Goal: Transaction & Acquisition: Purchase product/service

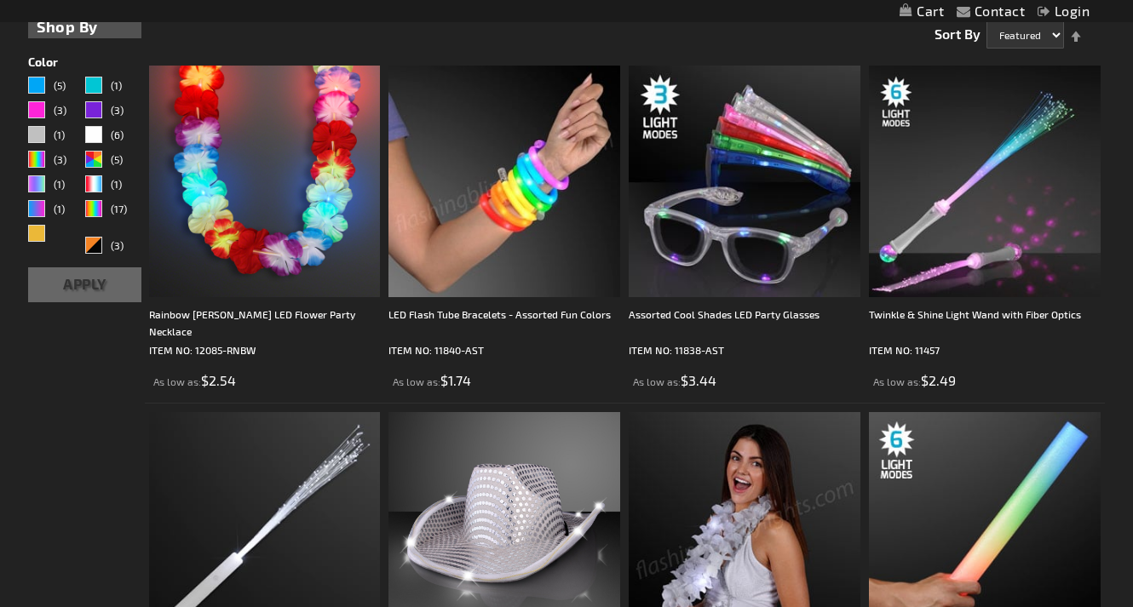
scroll to position [445, 0]
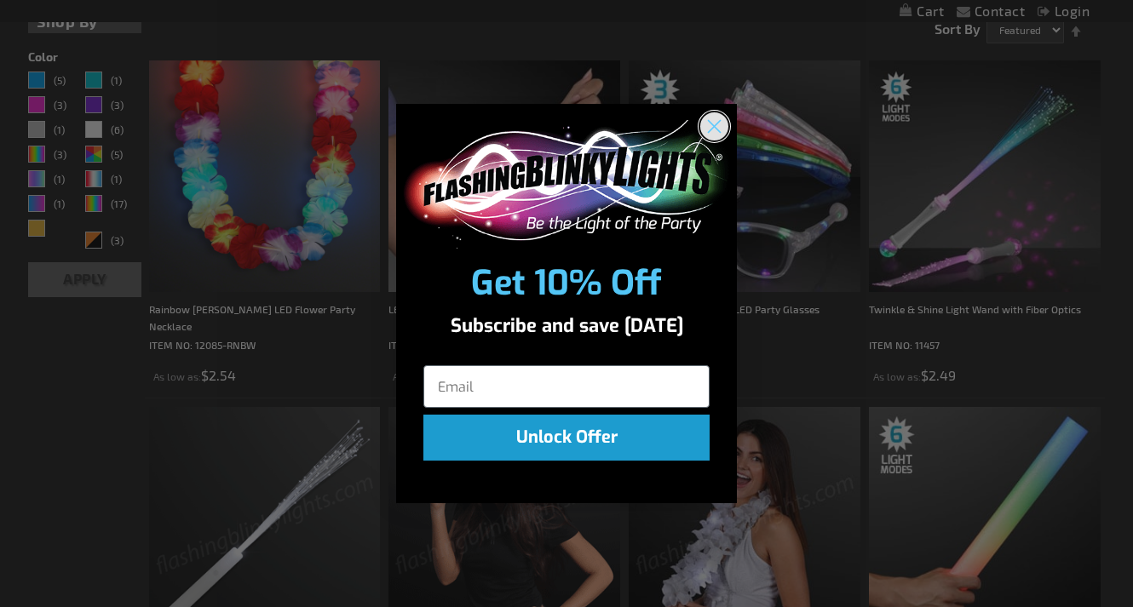
click at [713, 129] on circle "Close dialog" at bounding box center [714, 126] width 28 height 28
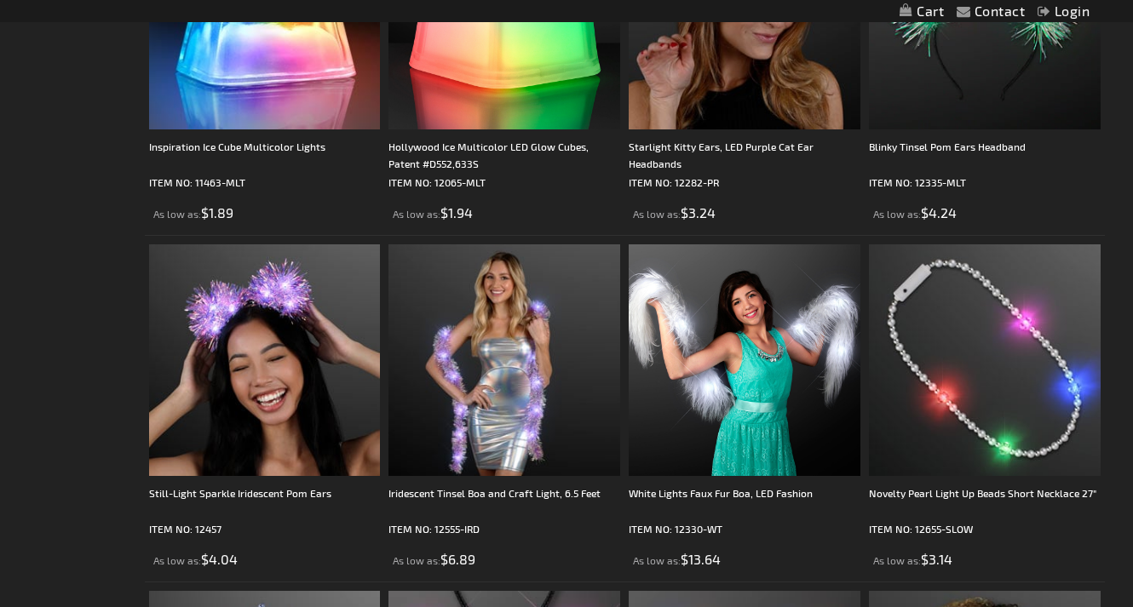
scroll to position [2005, 0]
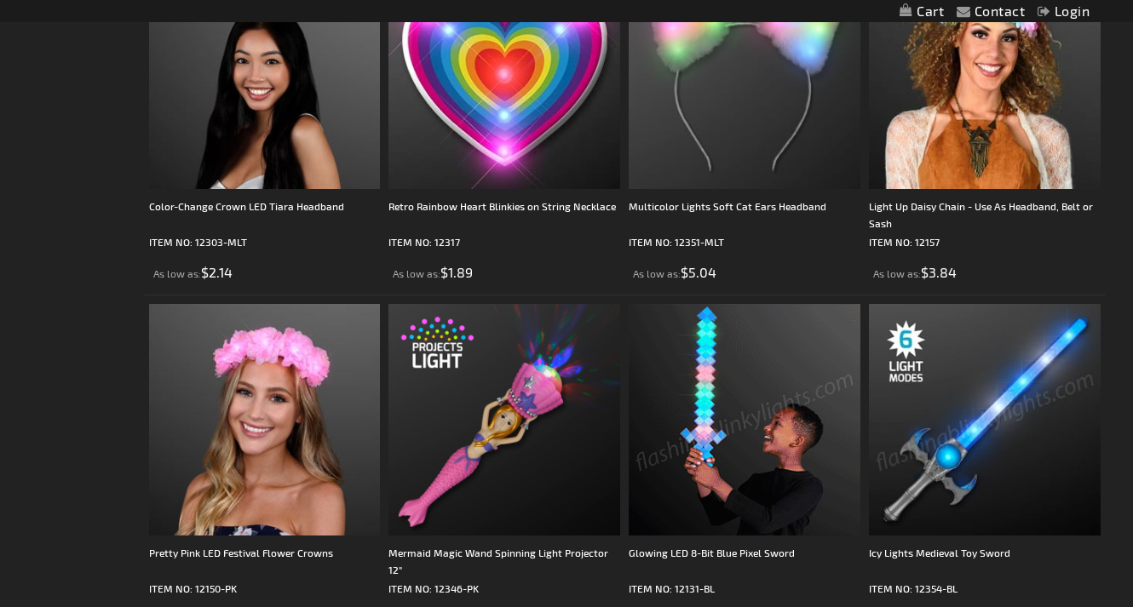
click at [100, 457] on div "Checkout as a new customer Creating an account has many benefits: See order and…" at bounding box center [566, 503] width 1077 height 5367
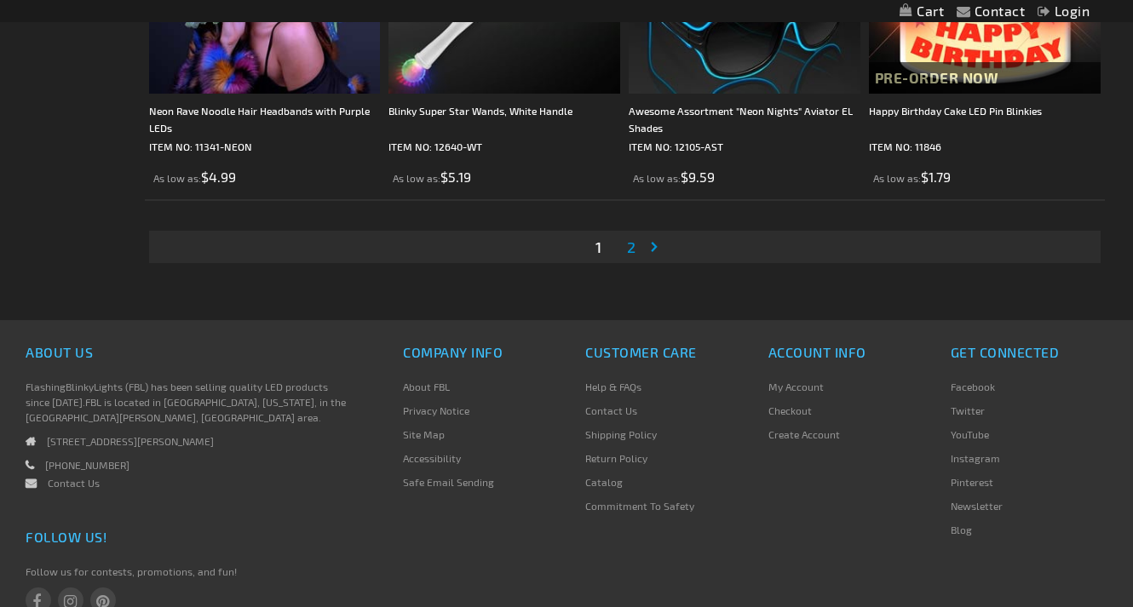
scroll to position [5549, 0]
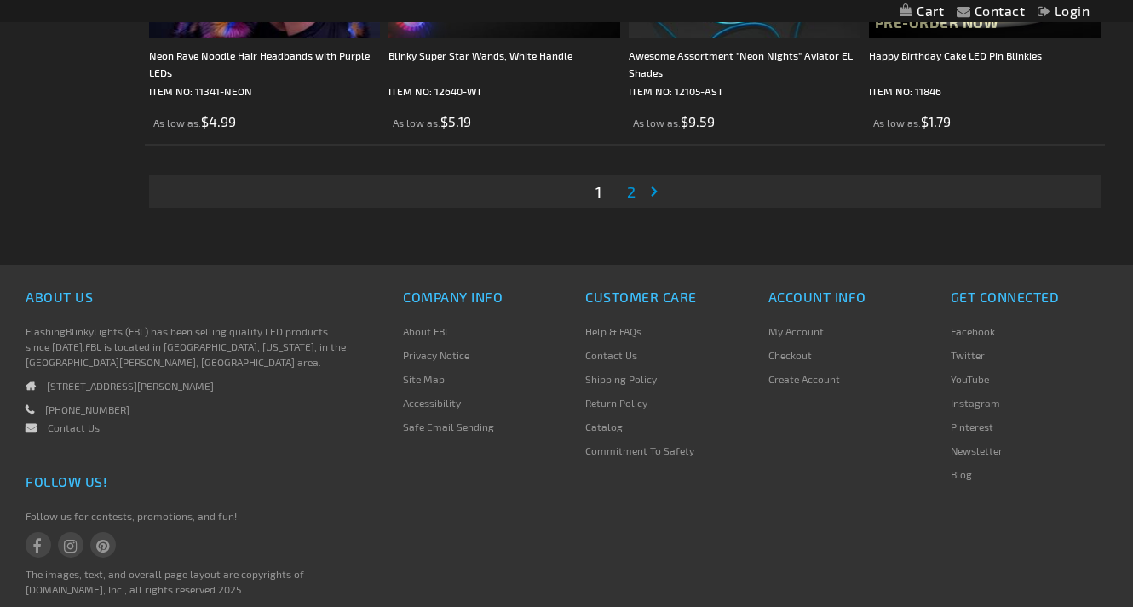
click at [630, 201] on span "2" at bounding box center [631, 191] width 9 height 19
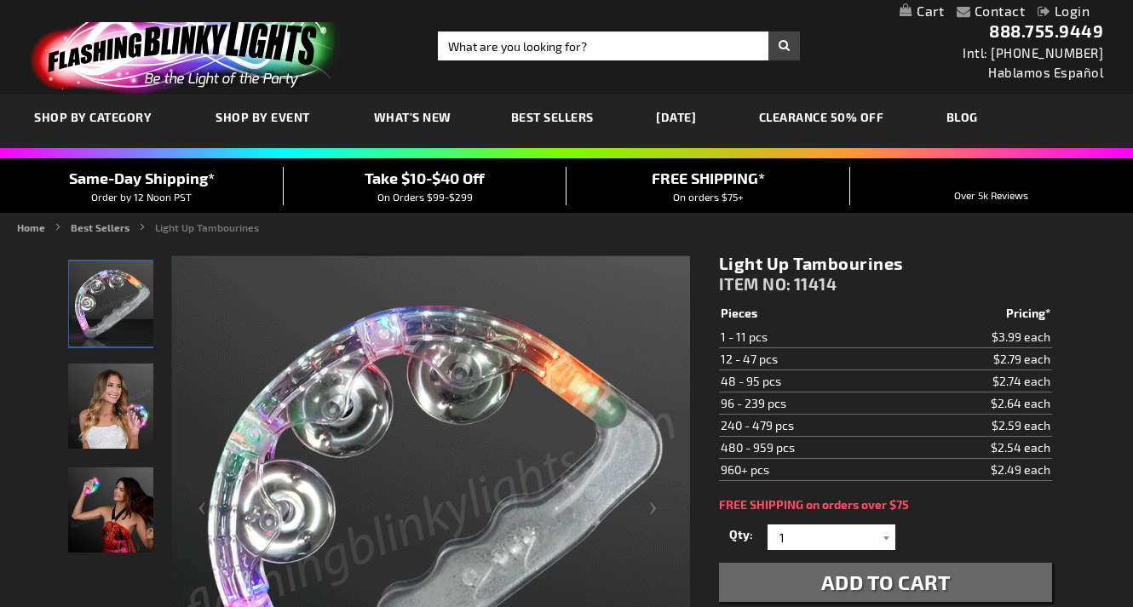
click at [116, 415] on img "Female displaying LED Light Up Tambourines" at bounding box center [110, 406] width 85 height 85
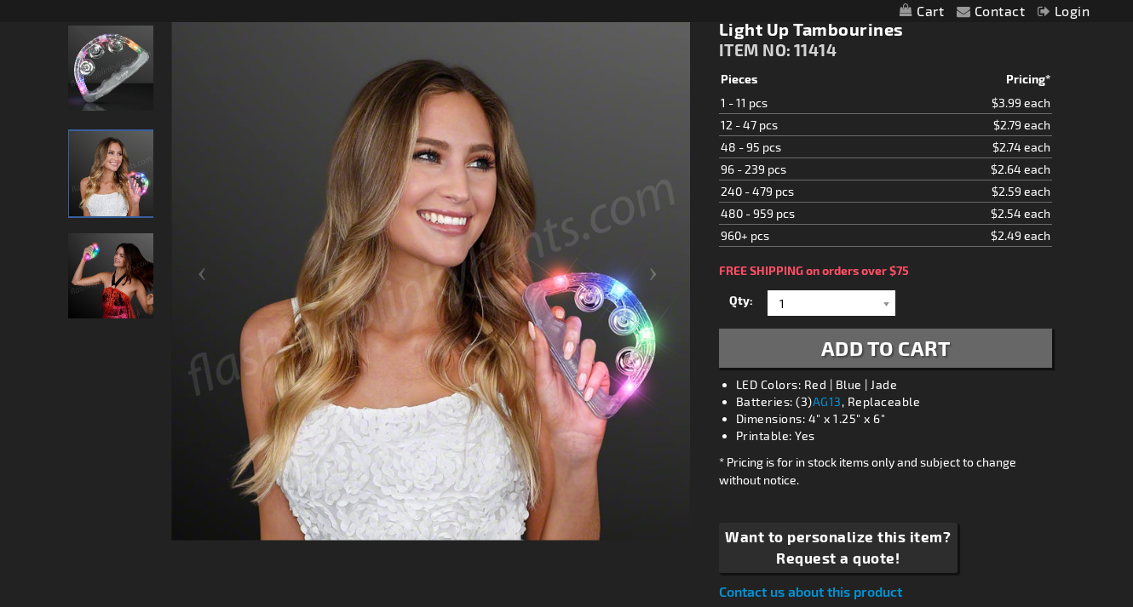
scroll to position [221, 0]
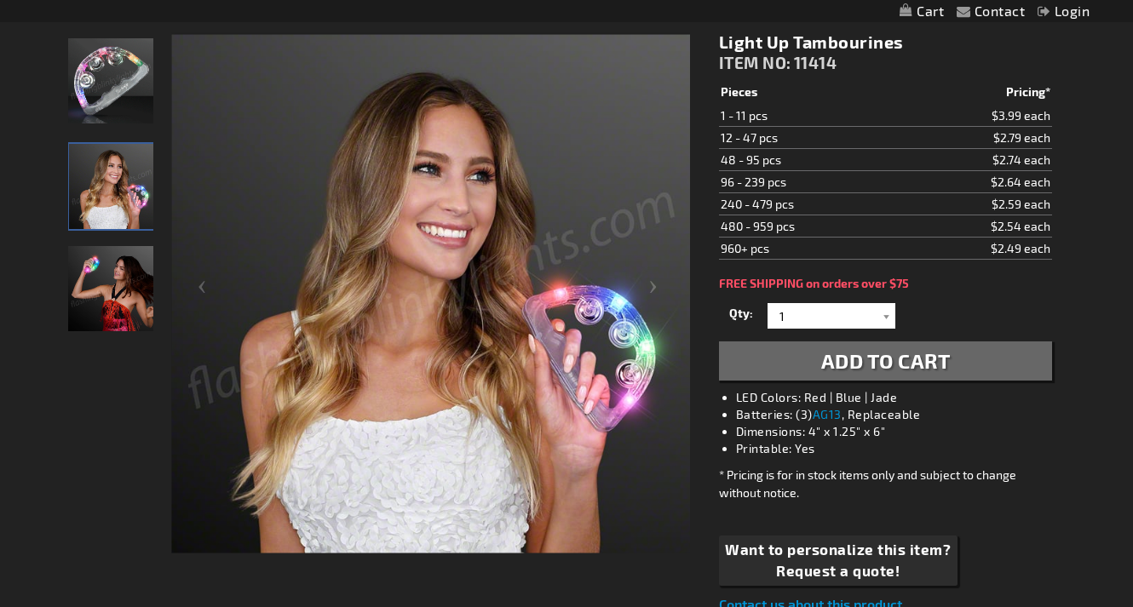
click at [94, 296] on img "Female displaying LED Light Up Tambourines" at bounding box center [110, 288] width 85 height 85
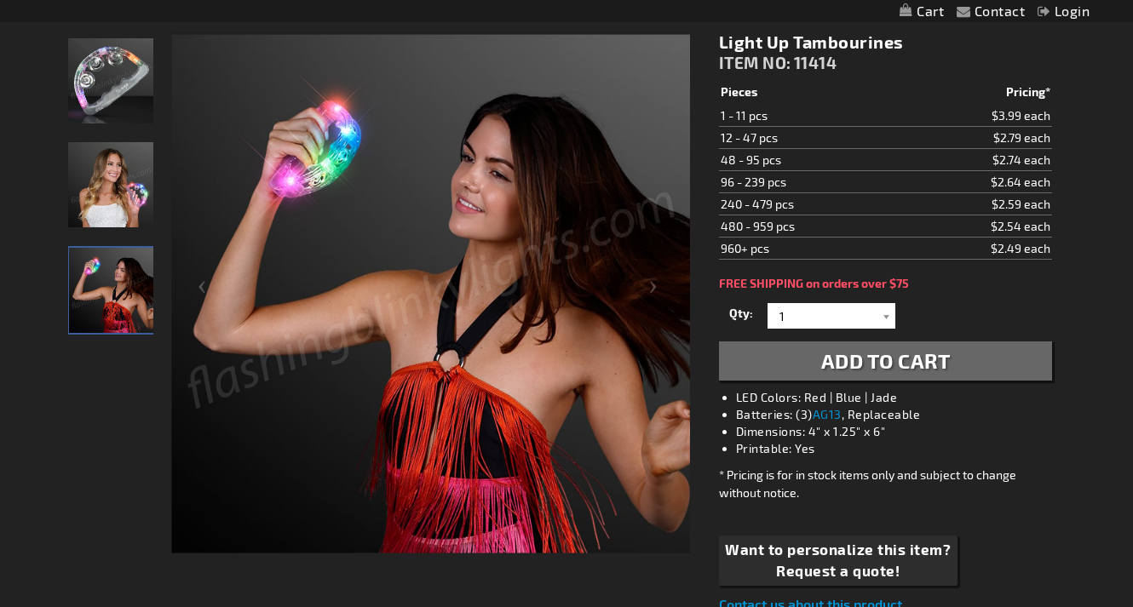
click at [95, 174] on img "Female displaying LED Light Up Tambourines" at bounding box center [110, 184] width 85 height 85
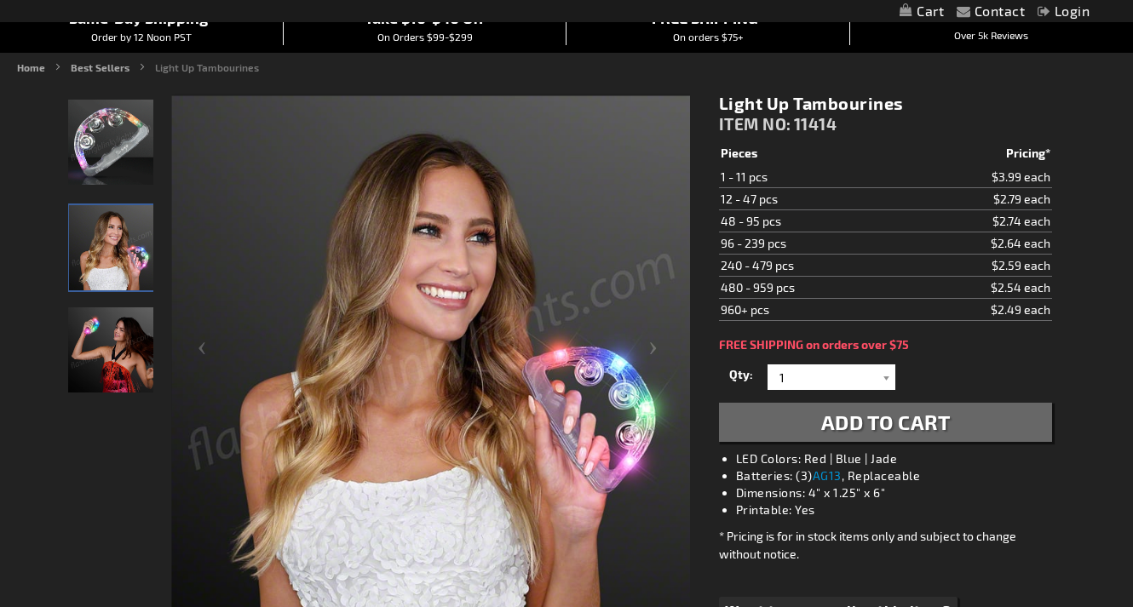
scroll to position [158, 0]
